Goal: Obtain resource: Obtain resource

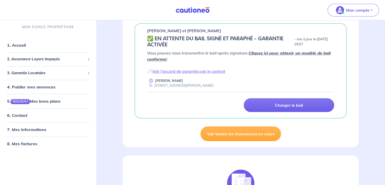
scroll to position [88, 0]
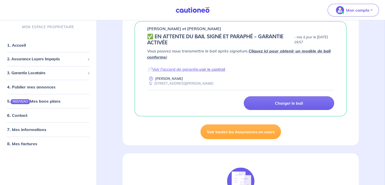
click at [202, 70] on link "voir le contrat" at bounding box center [212, 69] width 26 height 5
click at [179, 70] on link "Voir l'accord de garantie" at bounding box center [175, 69] width 46 height 5
click at [20, 47] on link "1. Accueil" at bounding box center [16, 45] width 18 height 5
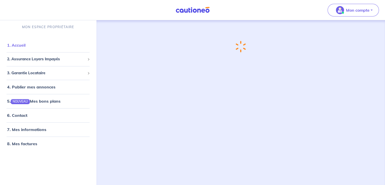
scroll to position [0, 0]
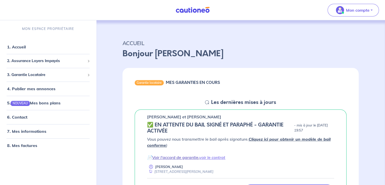
click at [164, 157] on link "Voir l'accord de garantie" at bounding box center [175, 157] width 46 height 5
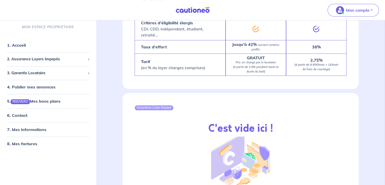
scroll to position [535, 0]
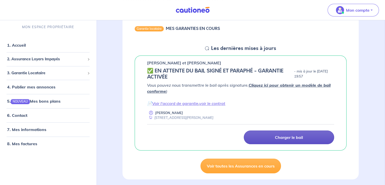
click at [290, 137] on p "Charger le bail" at bounding box center [289, 137] width 28 height 5
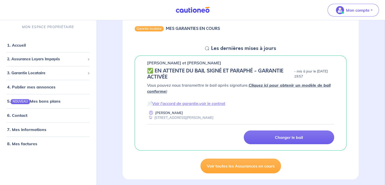
click at [256, 85] on link "Cliquez ici pour obtenir un modèle de bail conforme" at bounding box center [238, 87] width 183 height 11
